Goal: Information Seeking & Learning: Learn about a topic

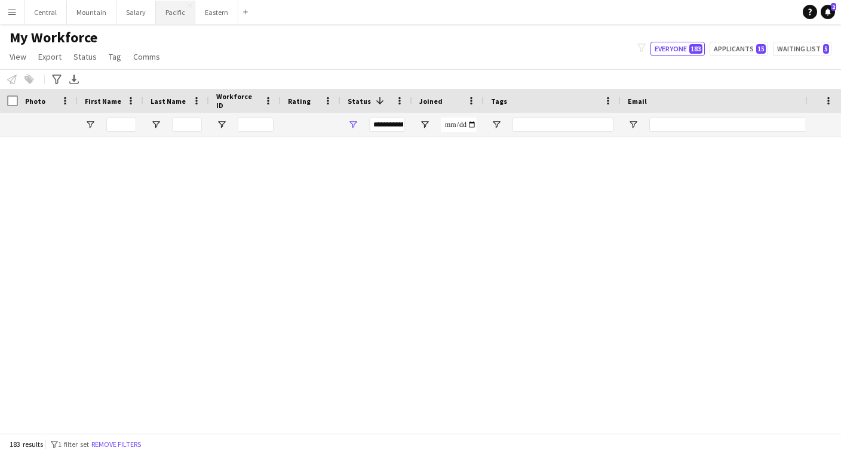
scroll to position [2722, 0]
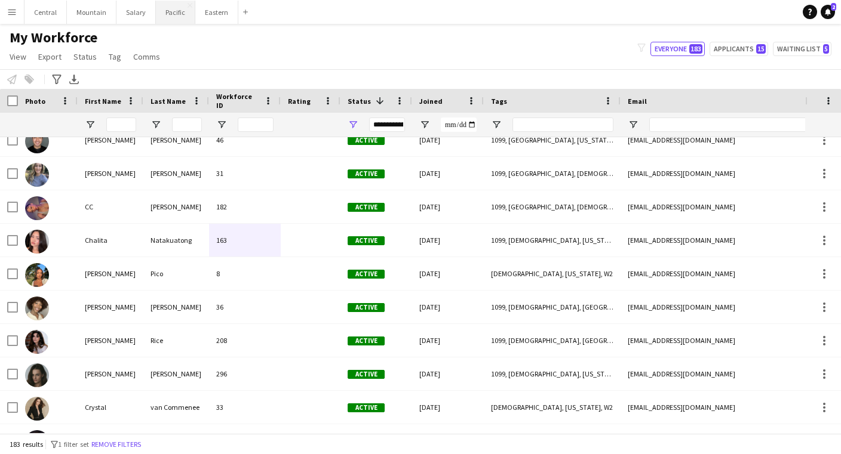
click at [178, 13] on button "Pacific Close" at bounding box center [175, 12] width 39 height 23
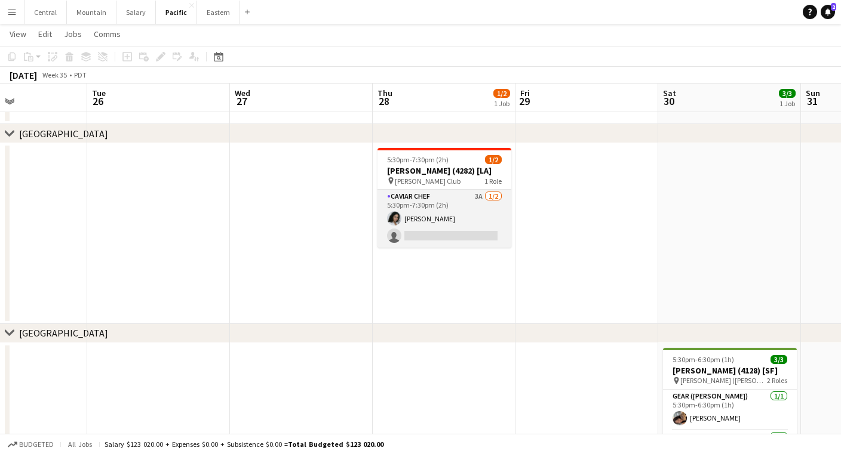
scroll to position [0, 483]
click at [396, 220] on app-user-avatar at bounding box center [395, 218] width 14 height 14
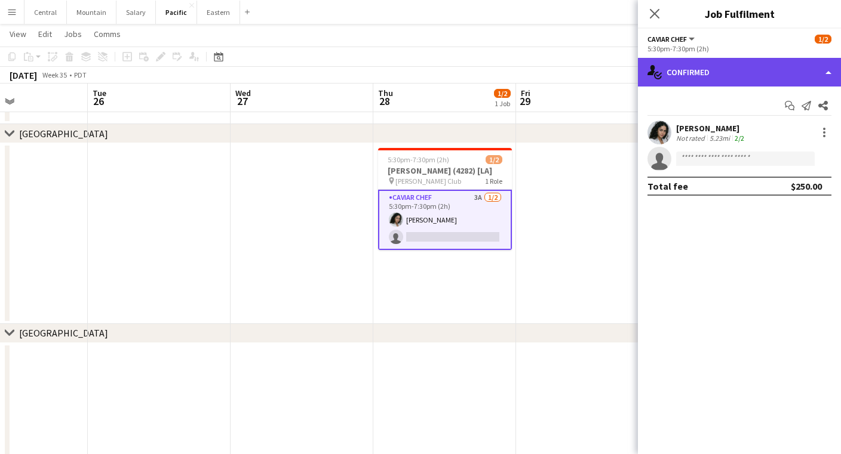
click at [669, 73] on div "single-neutral-actions-check-2 Confirmed" at bounding box center [739, 72] width 203 height 29
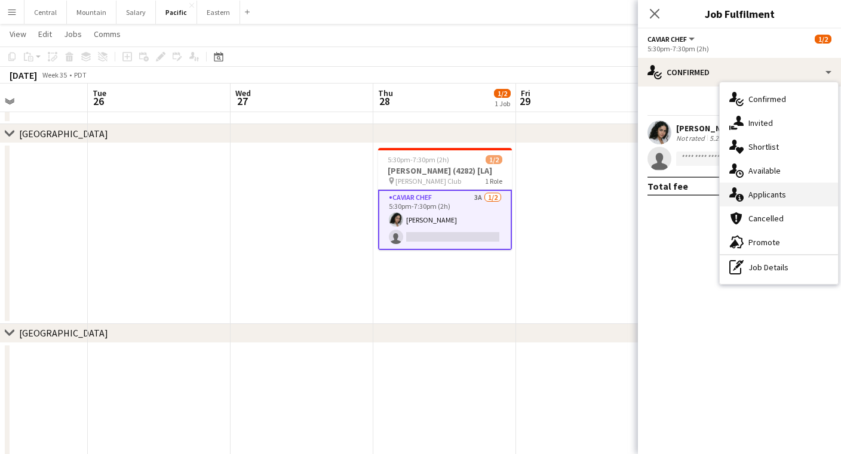
click at [736, 194] on icon at bounding box center [733, 192] width 8 height 10
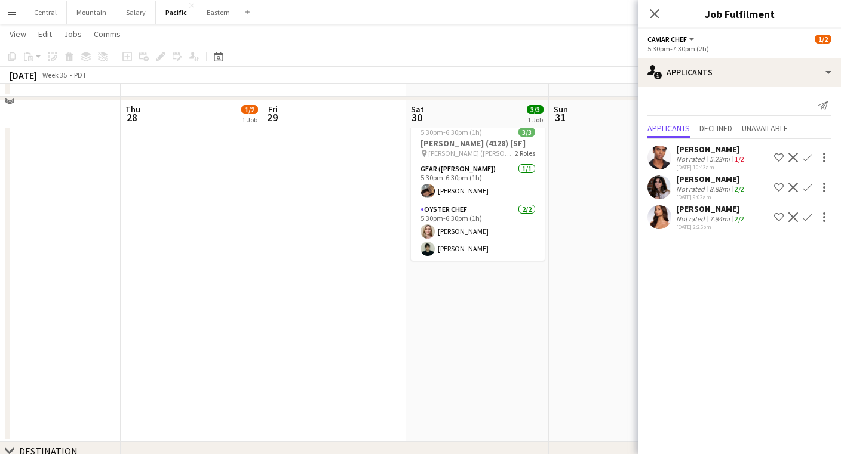
scroll to position [344, 0]
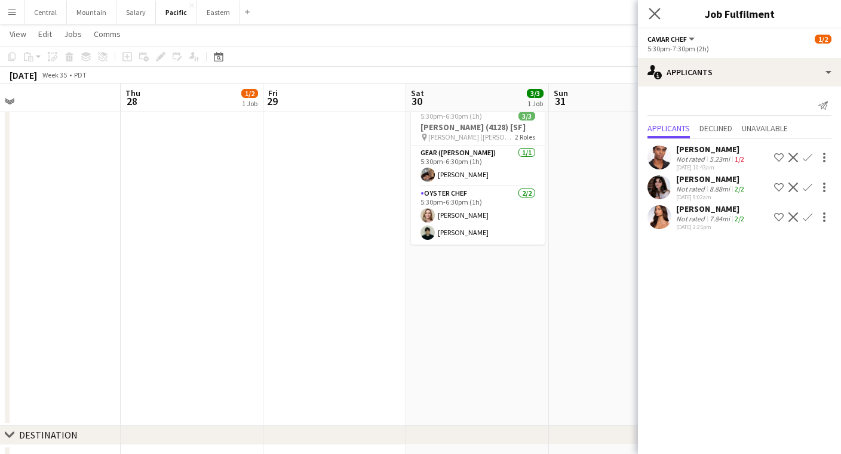
click at [662, 8] on app-icon "Close pop-in" at bounding box center [654, 13] width 17 height 17
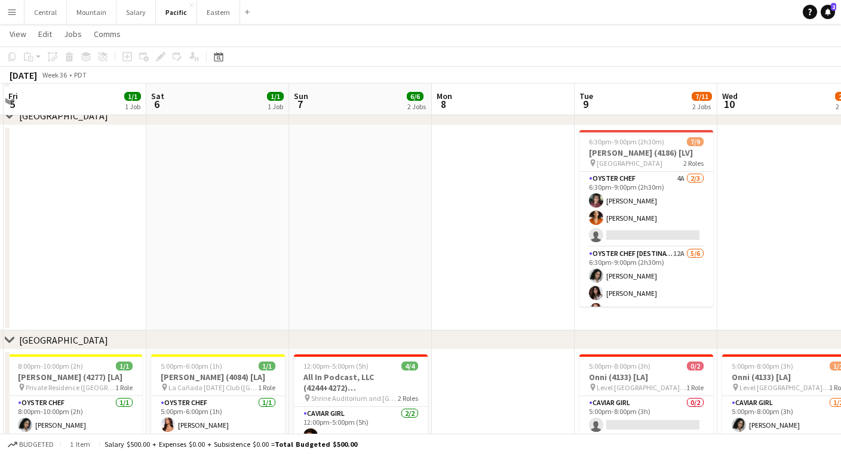
scroll to position [26, 0]
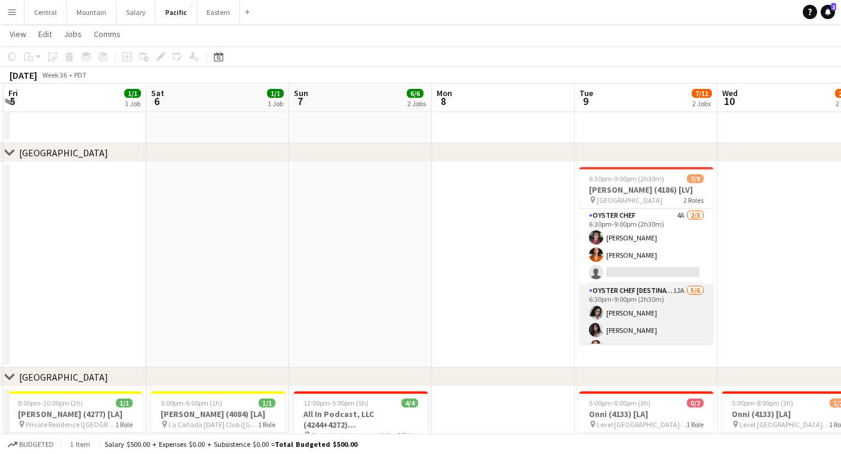
click at [634, 322] on app-card-role "Oyster Chef [DESTINATION] 12A [DATE] 6:30pm-9:00pm (2h30m) [PERSON_NAME] [PERSO…" at bounding box center [646, 347] width 134 height 127
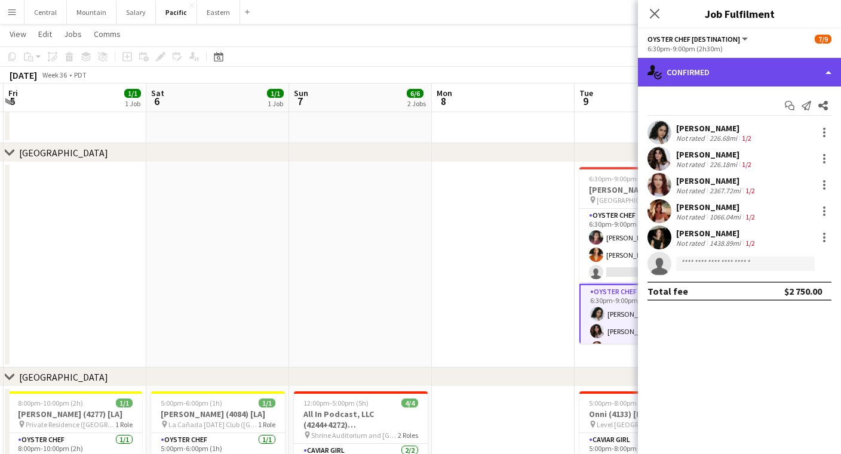
click at [721, 70] on div "single-neutral-actions-check-2 Confirmed" at bounding box center [739, 72] width 203 height 29
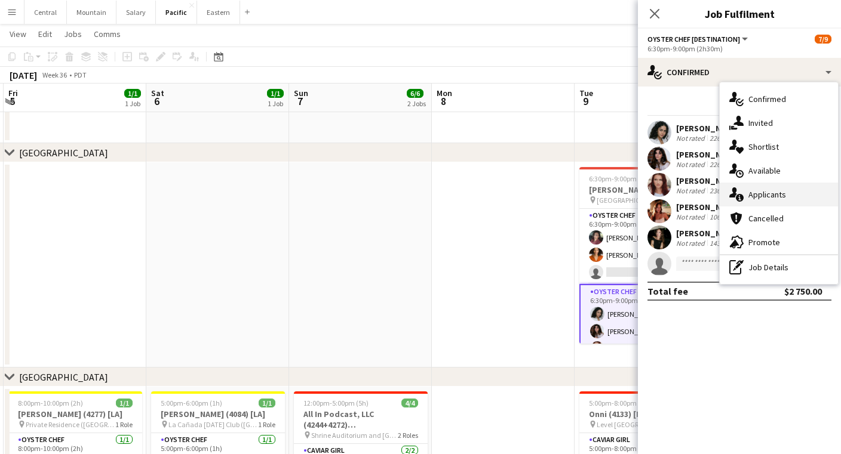
click at [759, 198] on div "single-neutral-actions-information Applicants" at bounding box center [778, 195] width 118 height 24
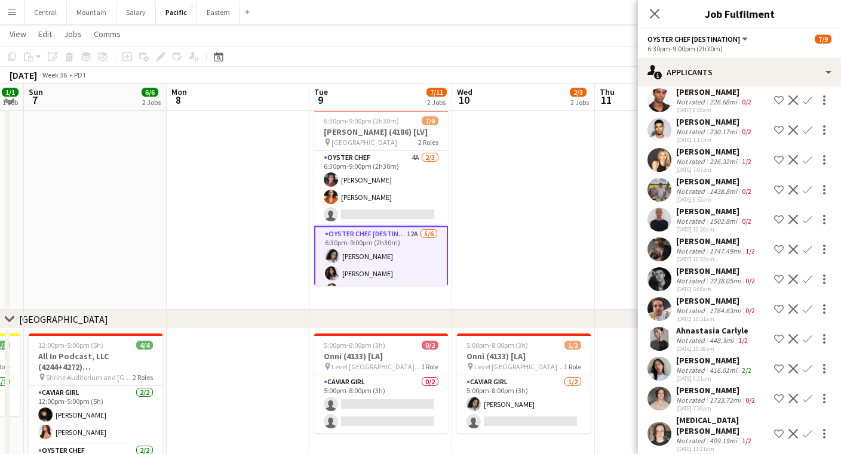
scroll to position [0, 0]
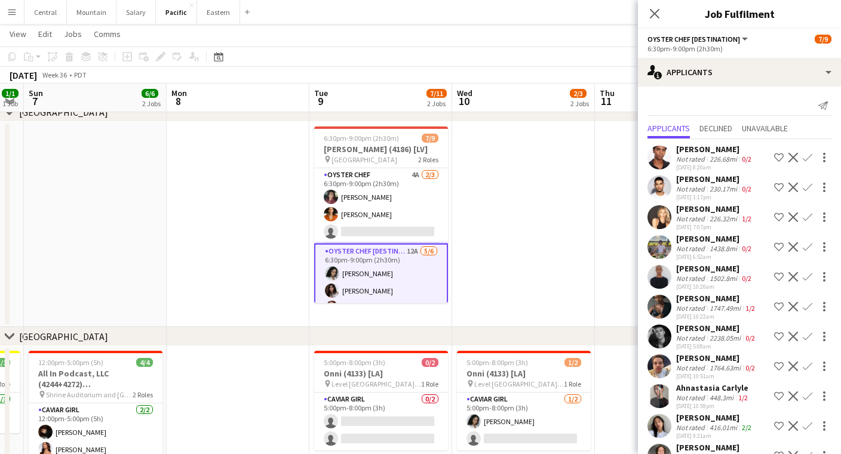
click at [374, 190] on app-card-role "Oyster Chef 4A [DATE] 6:30pm-9:00pm (2h30m) Tea [PERSON_NAME] [PERSON_NAME] sin…" at bounding box center [381, 205] width 134 height 75
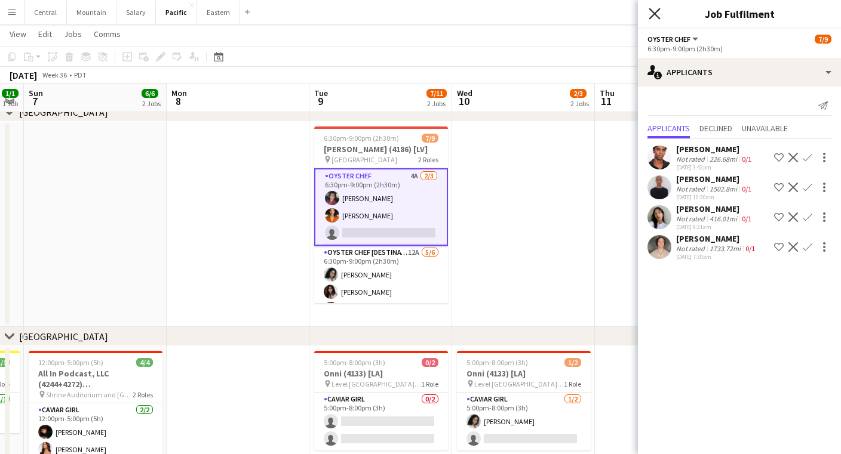
click at [656, 11] on icon at bounding box center [653, 13] width 11 height 11
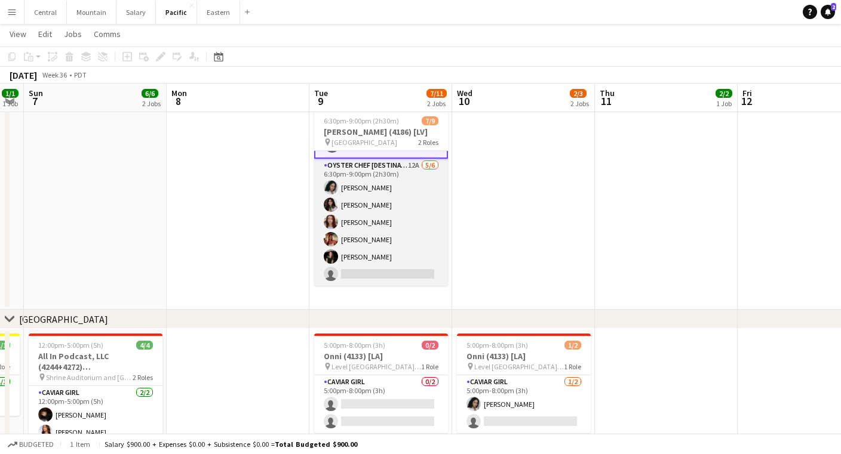
click at [358, 242] on app-card-role "Oyster Chef [DESTINATION] 12A [DATE] 6:30pm-9:00pm (2h30m) [PERSON_NAME] [PERSO…" at bounding box center [381, 222] width 134 height 127
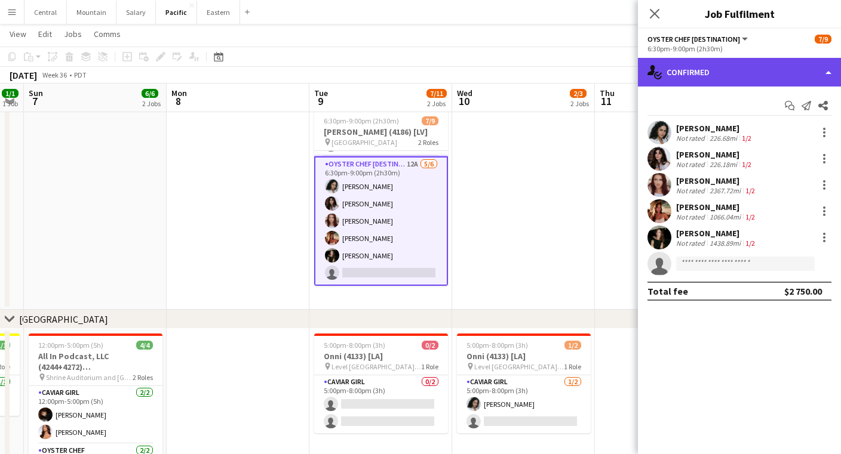
click at [729, 67] on div "single-neutral-actions-check-2 Confirmed" at bounding box center [739, 72] width 203 height 29
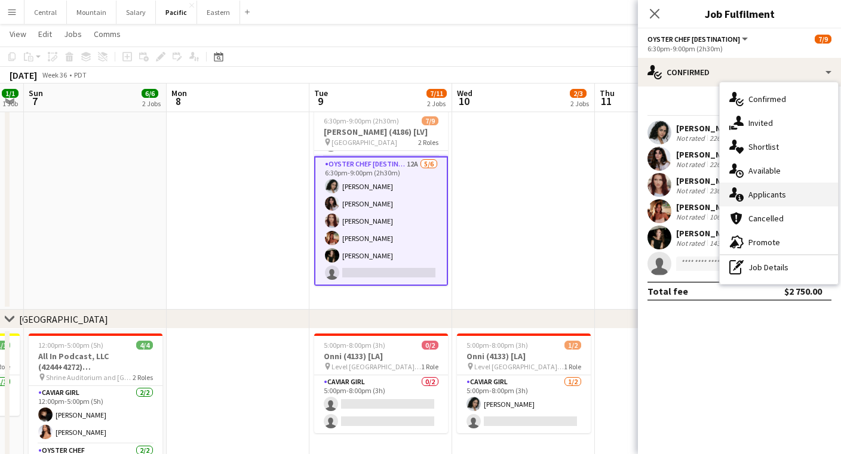
click at [759, 190] on div "single-neutral-actions-information Applicants" at bounding box center [778, 195] width 118 height 24
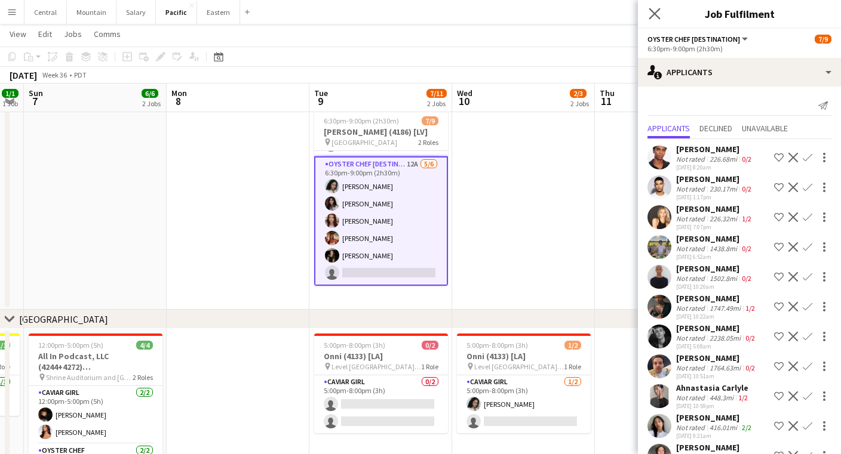
click at [660, 10] on icon "Close pop-in" at bounding box center [653, 13] width 11 height 11
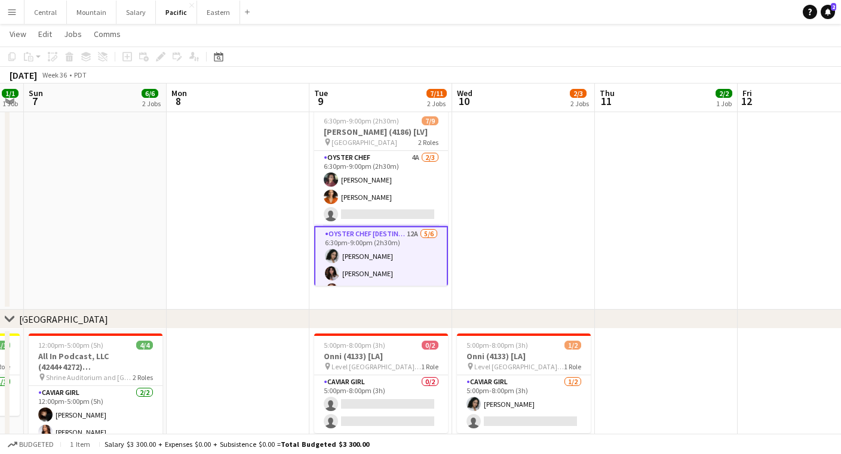
scroll to position [24, 0]
